Goal: Information Seeking & Learning: Learn about a topic

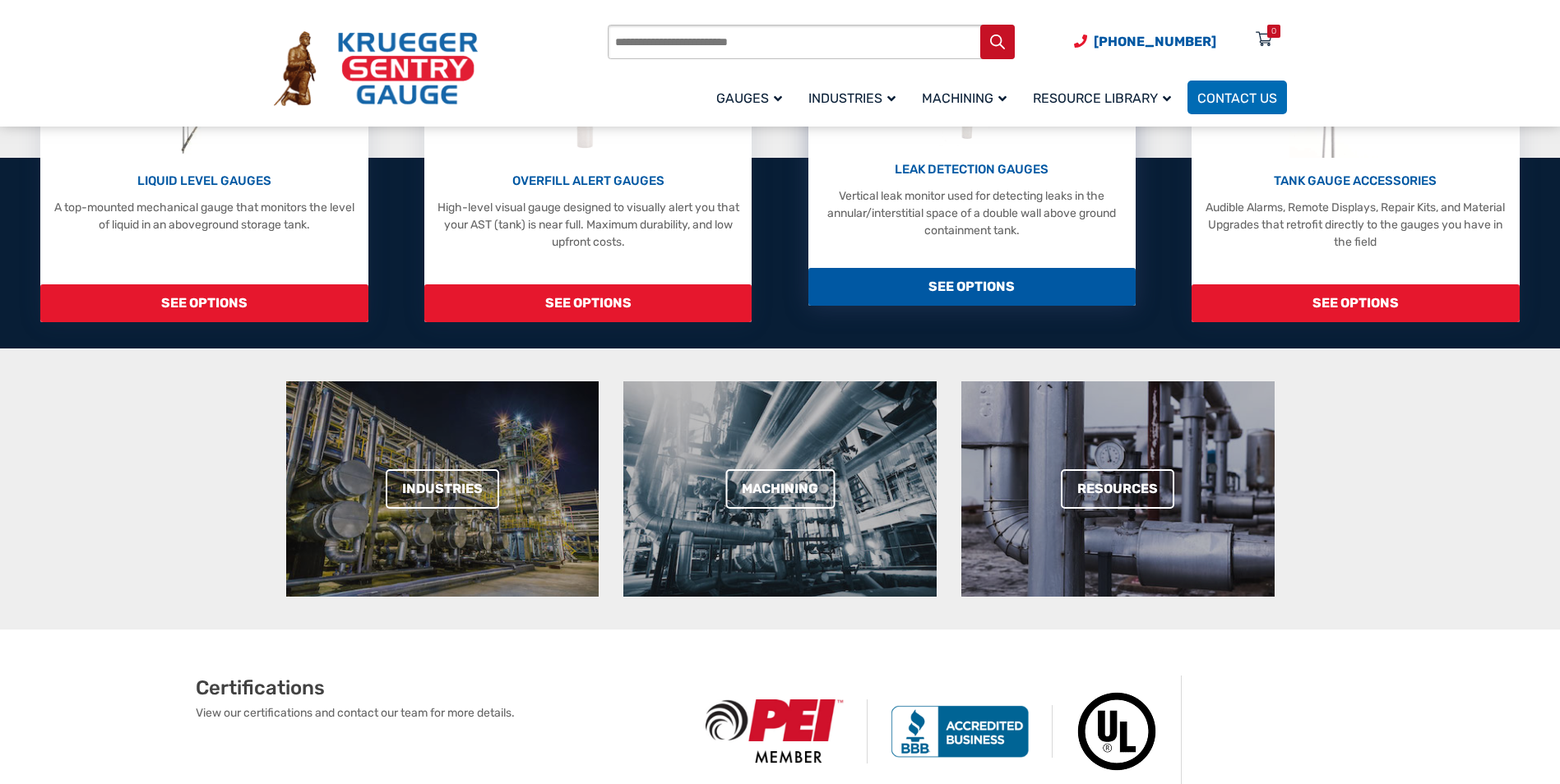
scroll to position [329, 0]
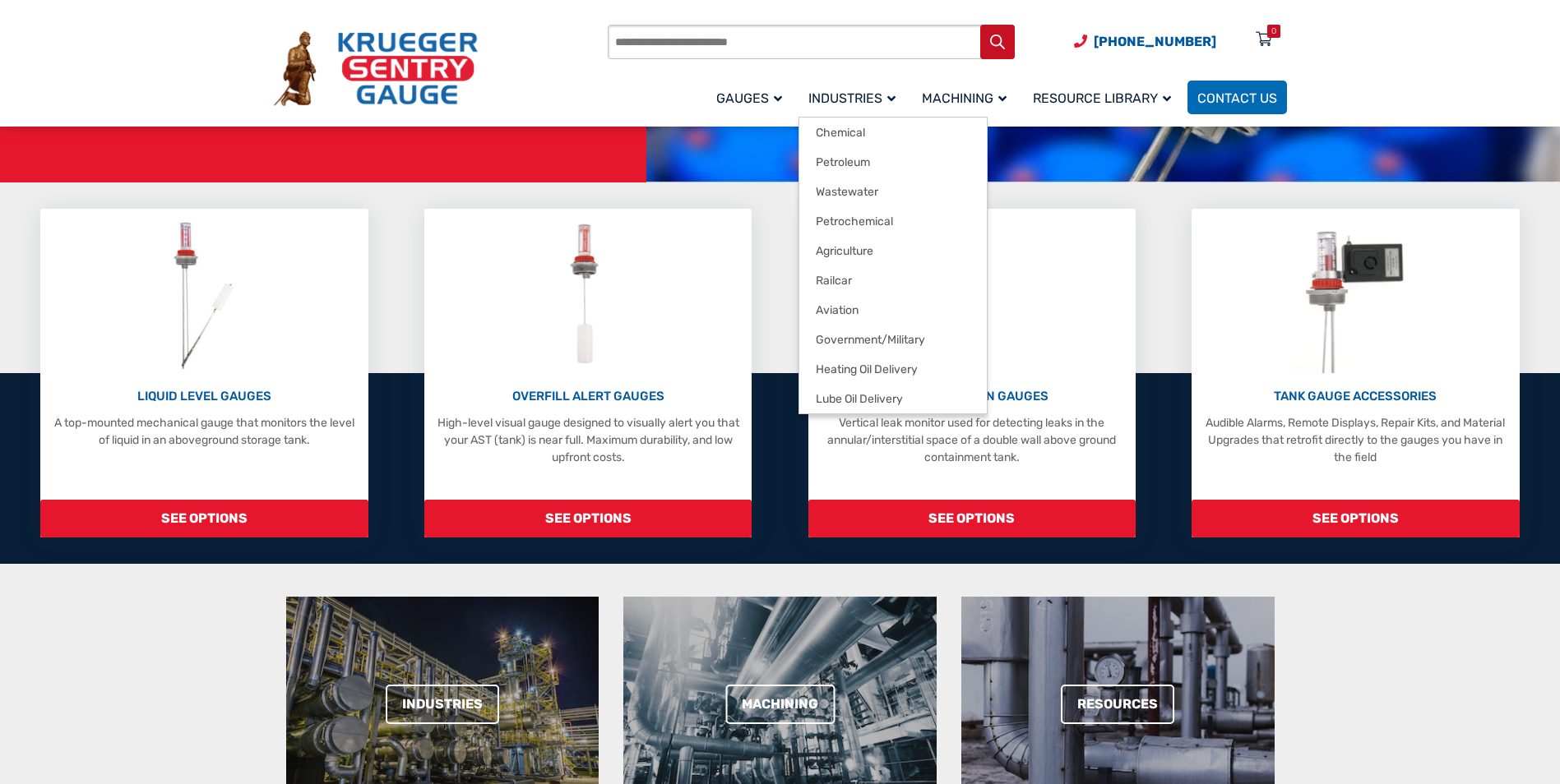
click at [873, 94] on span "Industries" at bounding box center [852, 99] width 87 height 16
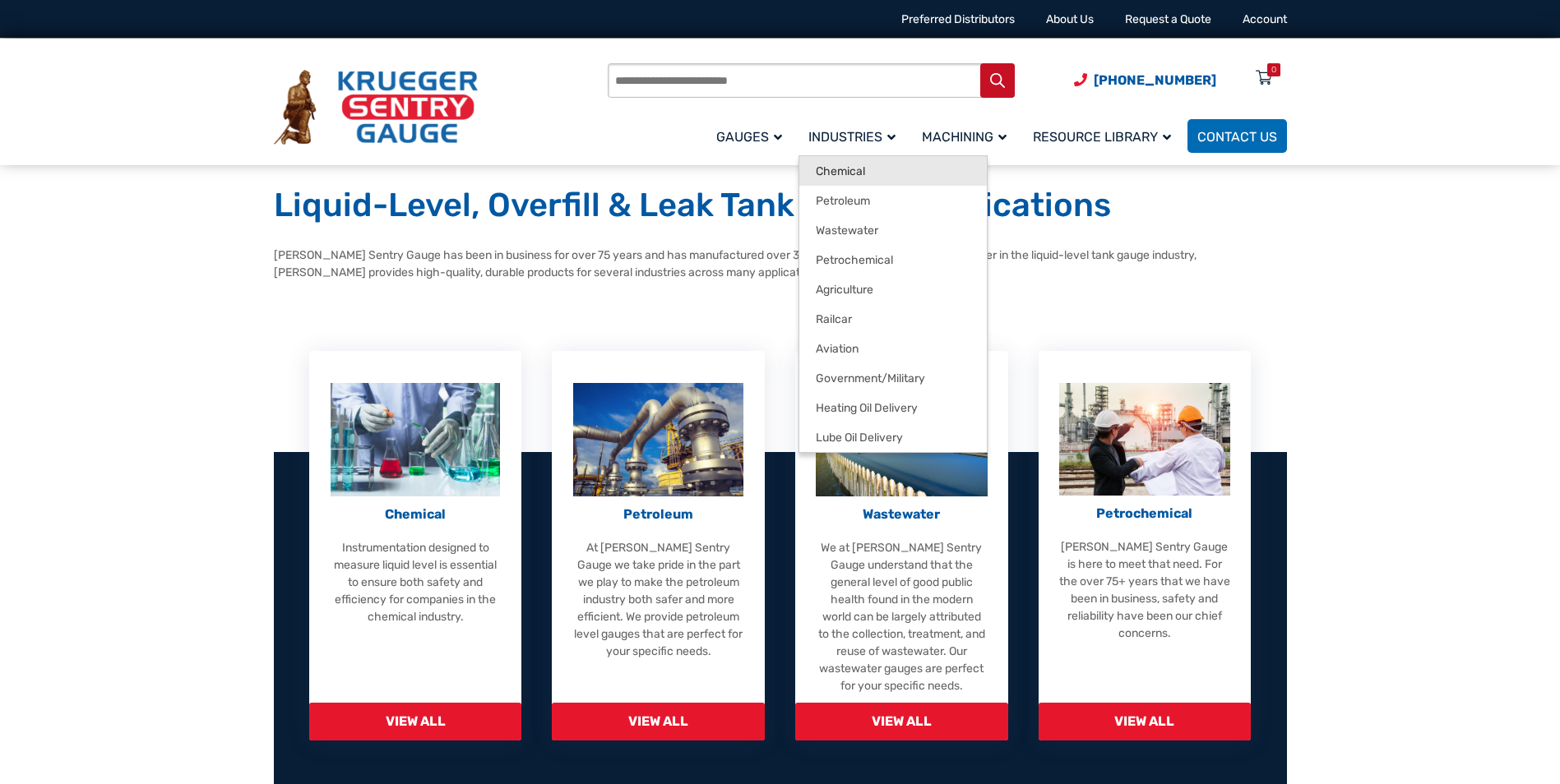
click at [864, 172] on span "Chemical" at bounding box center [839, 172] width 49 height 15
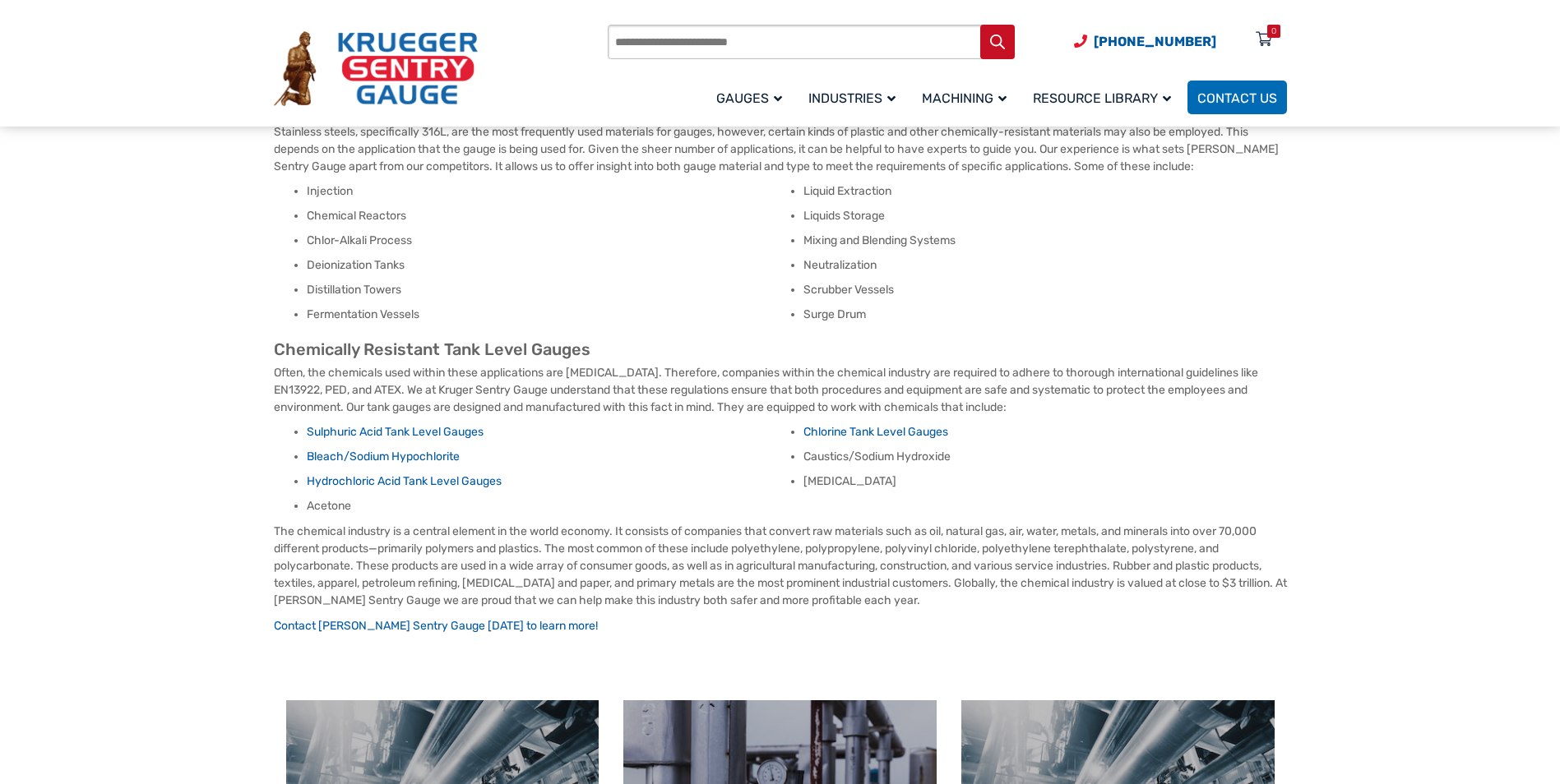
scroll to position [165, 0]
